Goal: Information Seeking & Learning: Learn about a topic

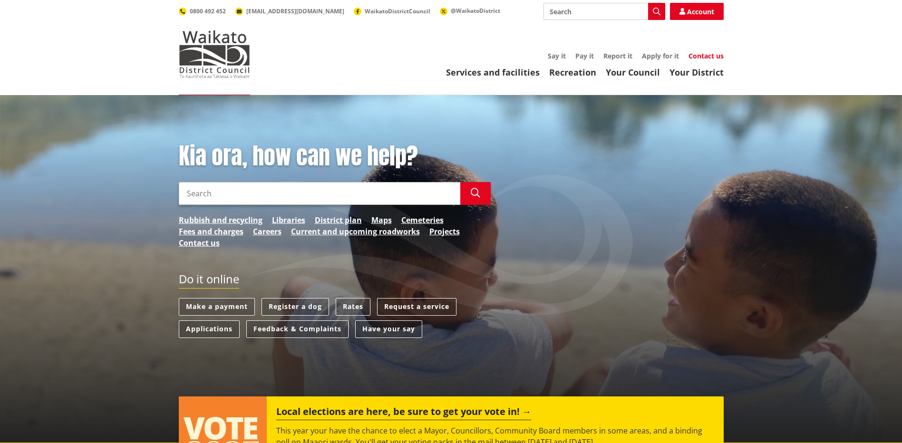
click at [701, 57] on link "Contact us" at bounding box center [705, 55] width 35 height 9
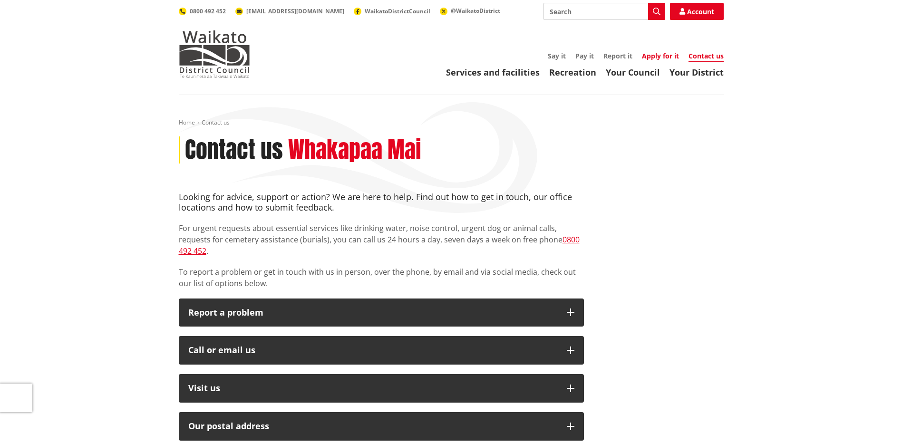
click at [657, 59] on link "Apply for it" at bounding box center [660, 55] width 37 height 9
click at [695, 74] on link "Your District" at bounding box center [696, 72] width 54 height 11
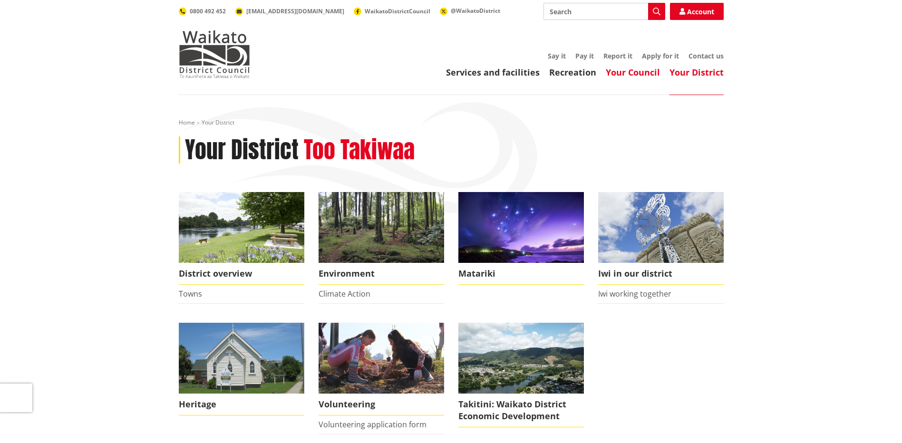
click at [626, 70] on link "Your Council" at bounding box center [633, 72] width 54 height 11
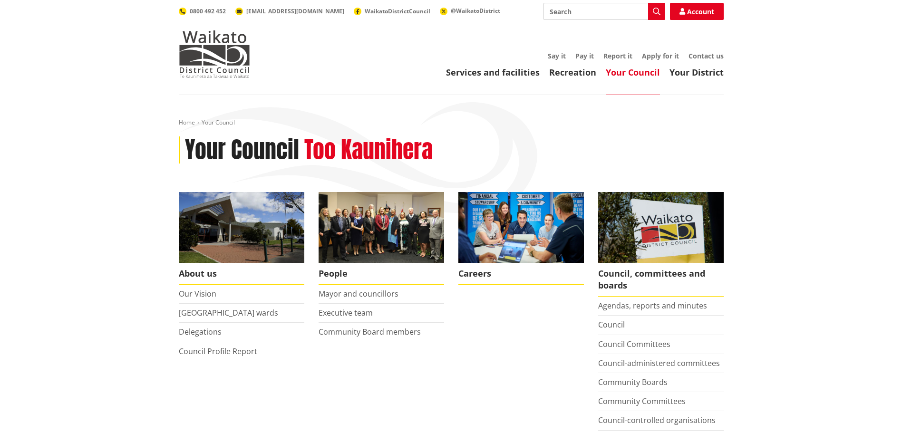
click at [455, 269] on li "Careers" at bounding box center [521, 311] width 140 height 238
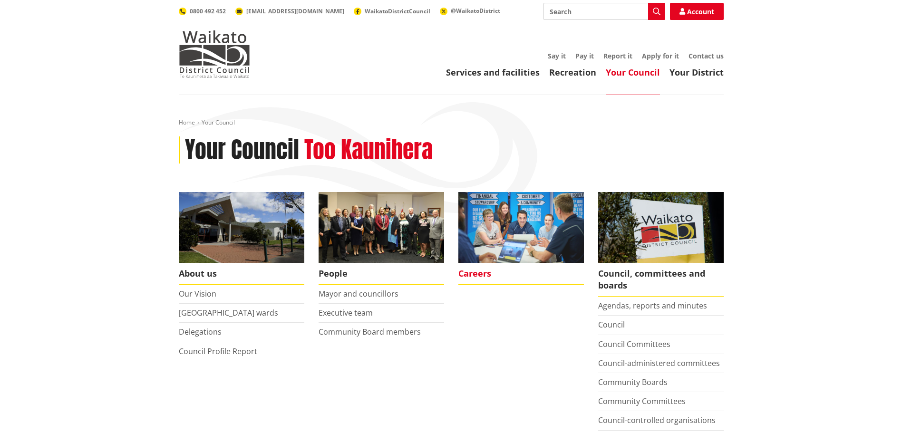
click at [464, 274] on span "Careers" at bounding box center [520, 274] width 125 height 22
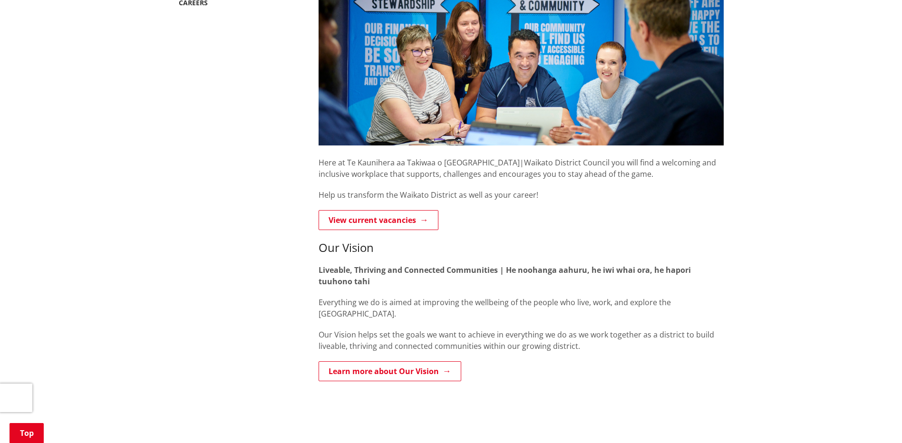
scroll to position [222, 0]
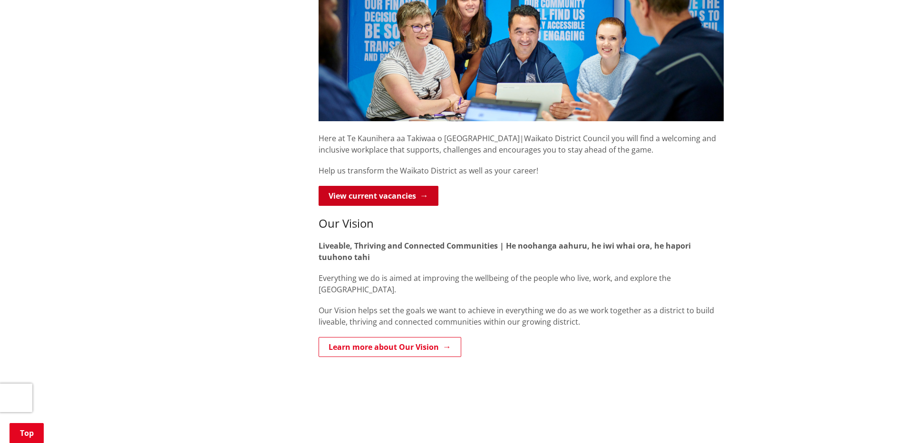
click at [386, 202] on link "View current vacancies" at bounding box center [378, 196] width 120 height 20
